Goal: Communication & Community: Answer question/provide support

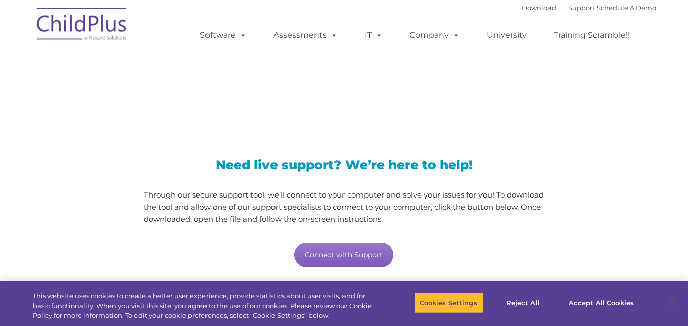
click at [348, 250] on link "Connect with Support" at bounding box center [343, 255] width 99 height 24
click at [336, 253] on link "Connect with Support" at bounding box center [343, 255] width 99 height 24
click at [588, 305] on button "Accept All Cookies" at bounding box center [601, 302] width 76 height 21
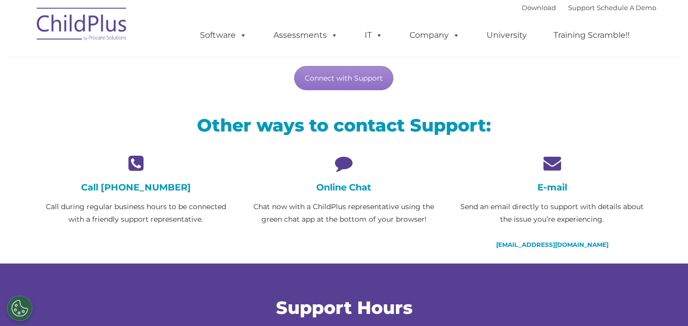
scroll to position [177, 0]
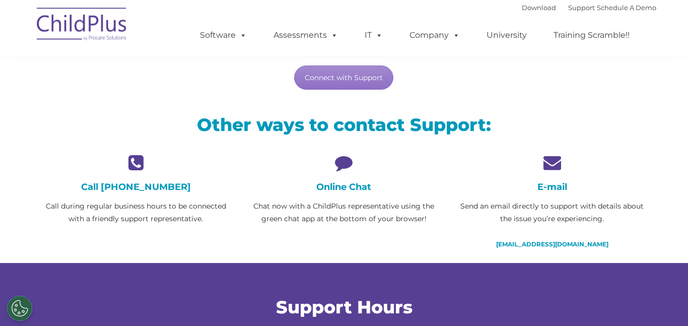
click at [347, 169] on icon at bounding box center [343, 163] width 193 height 18
click at [346, 158] on icon at bounding box center [343, 163] width 193 height 18
click at [341, 205] on p "Chat now with a ChildPlus representative using the green chat app at the bottom…" at bounding box center [343, 212] width 193 height 25
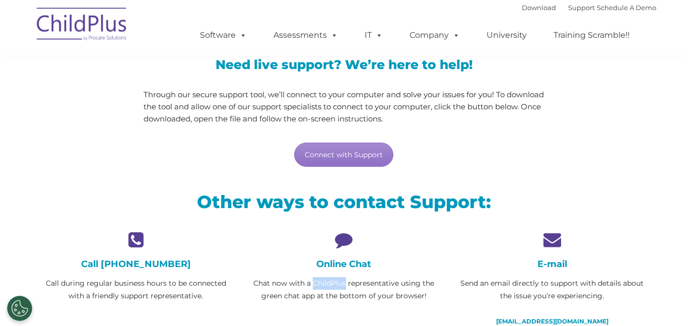
scroll to position [0, 0]
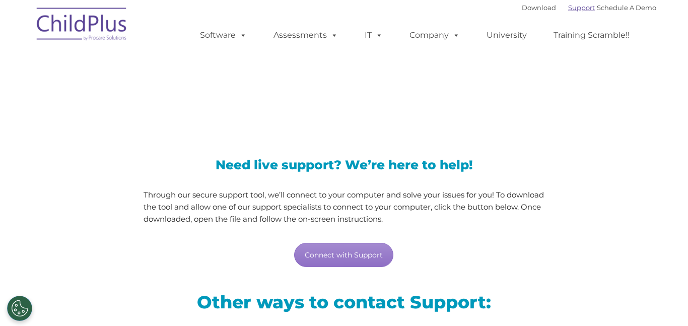
click at [568, 8] on link "Support" at bounding box center [581, 8] width 27 height 8
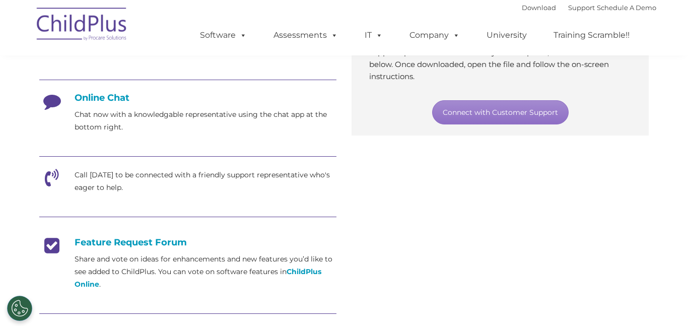
scroll to position [251, 0]
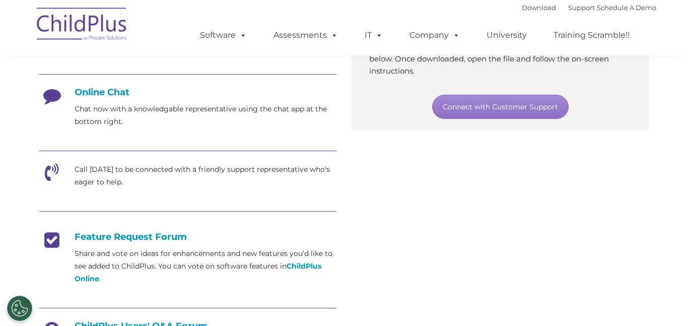
click at [102, 91] on h4 "Online Chat" at bounding box center [187, 92] width 297 height 11
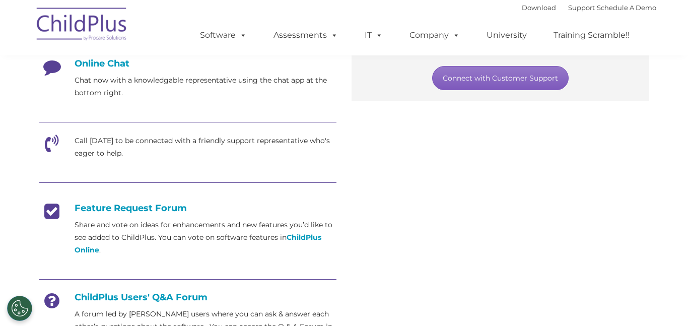
scroll to position [282, 0]
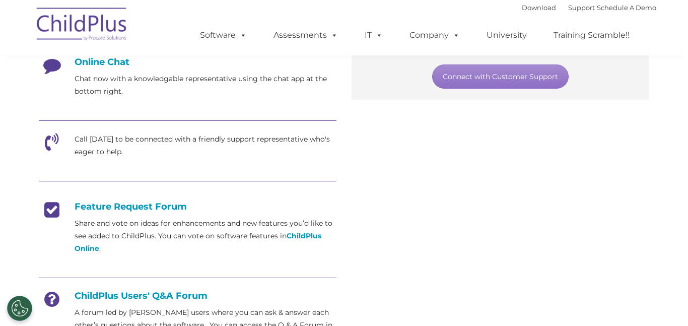
click at [101, 92] on p "Chat now with a knowledgable representative using the chat app at the bottom ri…" at bounding box center [206, 85] width 262 height 25
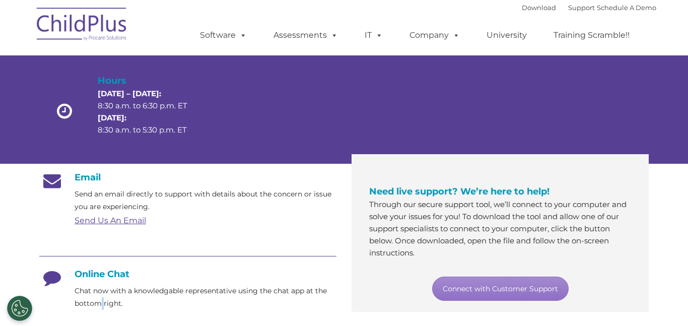
scroll to position [0, 0]
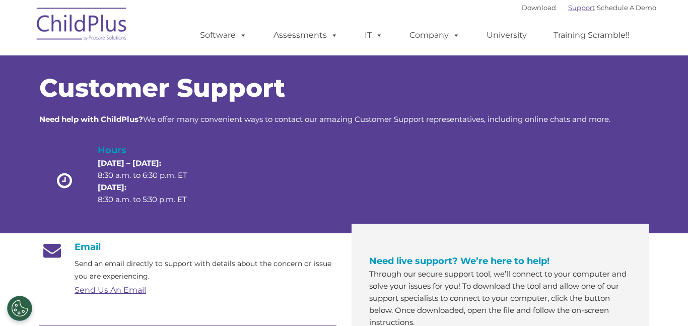
click at [568, 9] on link "Support" at bounding box center [581, 8] width 27 height 8
